Goal: Register for event/course

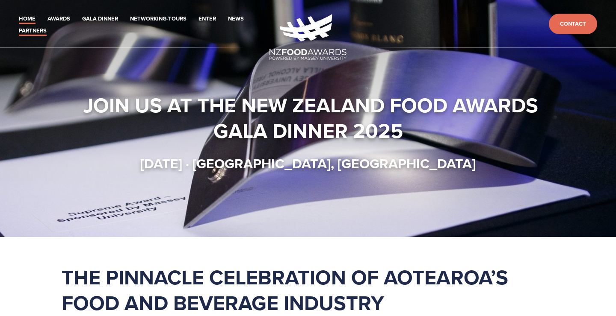
click at [28, 32] on link "Partners" at bounding box center [33, 31] width 28 height 10
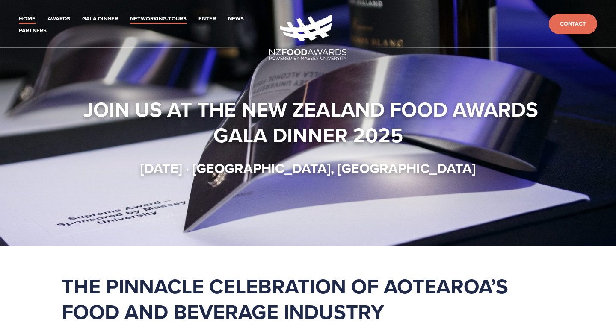
click at [162, 21] on link "Networking-Tours" at bounding box center [158, 19] width 56 height 10
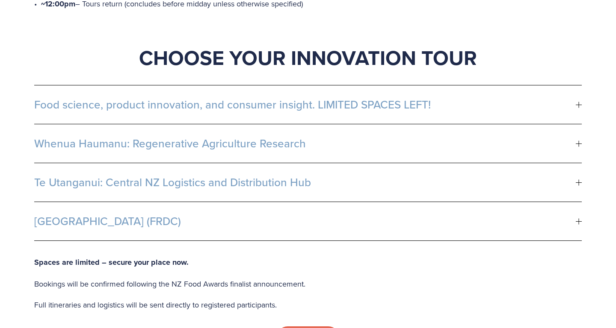
scroll to position [515, 0]
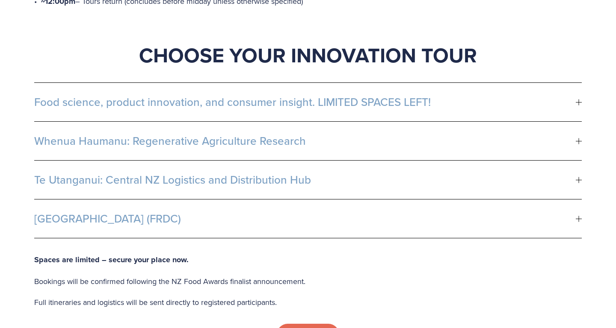
click at [557, 83] on button "Food science, product innovation, and consumer insight. LIMITED SPACES LEFT!" at bounding box center [307, 102] width 547 height 38
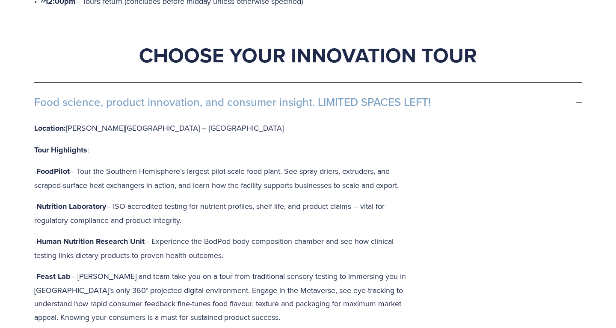
click at [16, 173] on div "Start your day with purpose – great coffee, good food, and exclusive access to …" at bounding box center [308, 325] width 616 height 1190
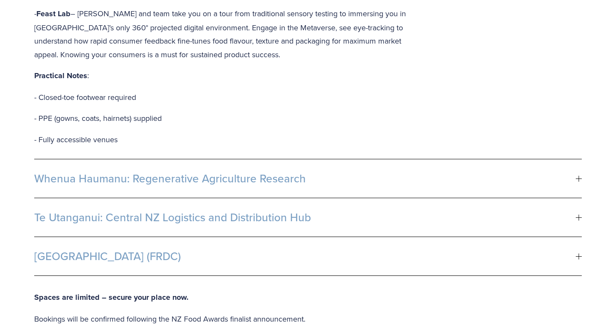
scroll to position [781, 0]
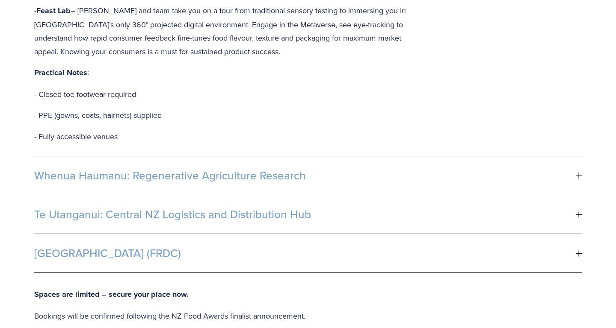
click at [536, 169] on span "Whenua Haumanu: Regenerative Agriculture Research" at bounding box center [304, 175] width 541 height 13
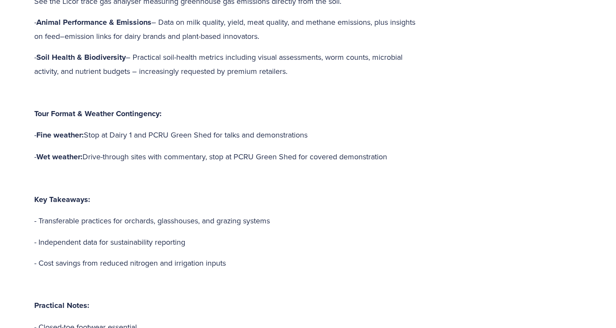
click at [11, 229] on div "Start your day with purpose – great coffee, good food, and exclusive access to …" at bounding box center [308, 156] width 616 height 1384
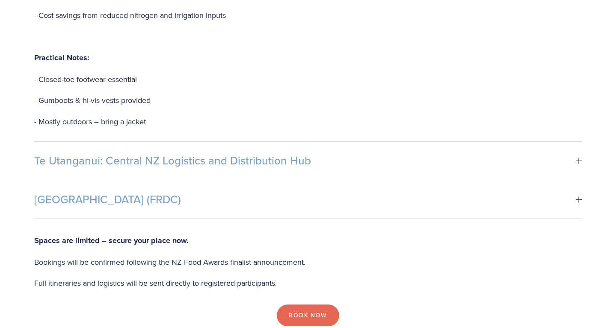
scroll to position [1040, 0]
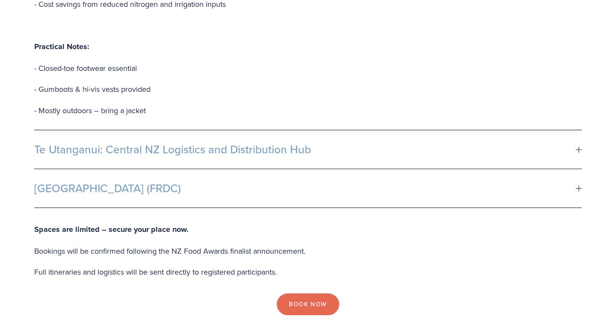
click at [192, 143] on span "Te Utanganui: Central NZ Logistics and Distribution Hub" at bounding box center [304, 149] width 541 height 13
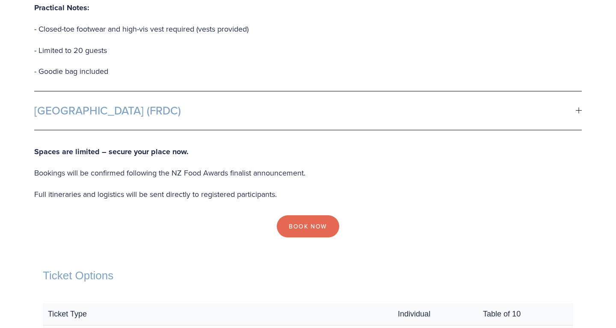
scroll to position [921, 0]
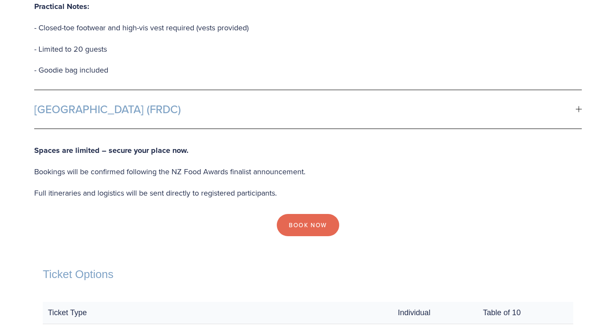
click at [29, 207] on div "Book Now" at bounding box center [308, 225] width 562 height 37
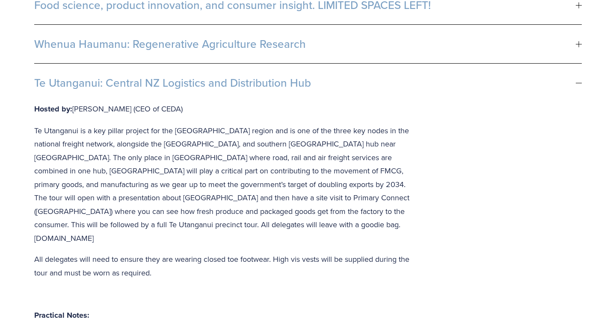
scroll to position [612, 0]
click at [579, 80] on div at bounding box center [578, 83] width 6 height 6
